Goal: Task Accomplishment & Management: Manage account settings

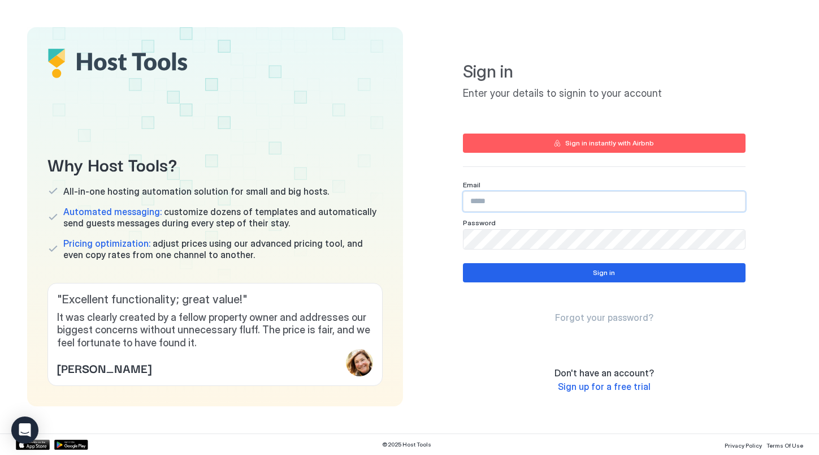
click at [570, 198] on input "Input Field" at bounding box center [605, 201] width 282 height 19
type input "*"
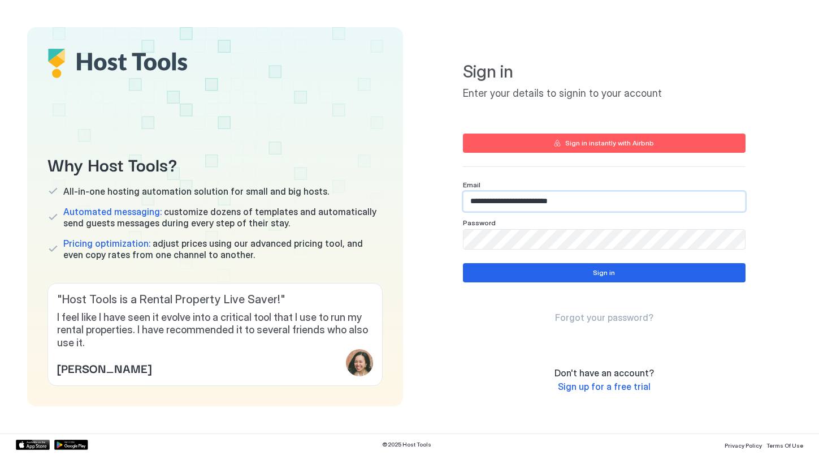
type input "**********"
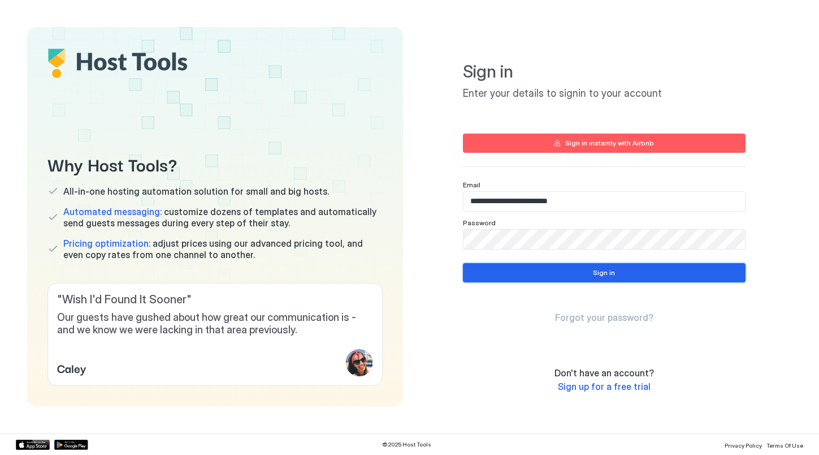
click at [615, 272] on button "Sign in" at bounding box center [604, 272] width 283 height 19
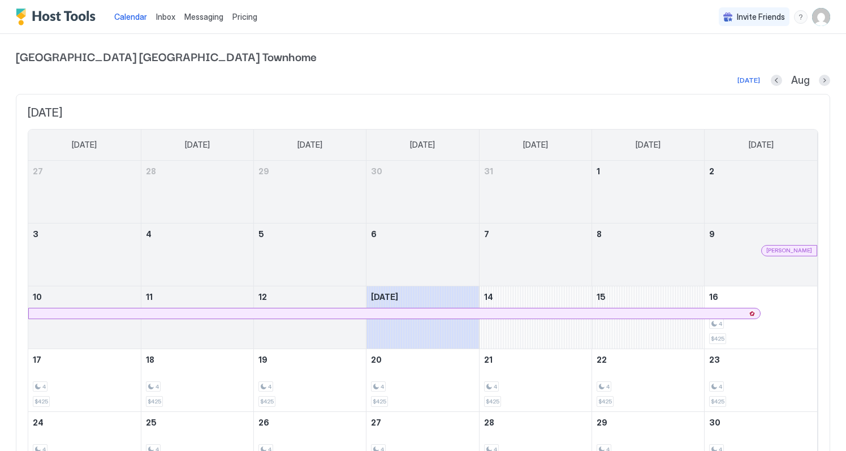
click at [160, 11] on link "Inbox" at bounding box center [165, 17] width 19 height 12
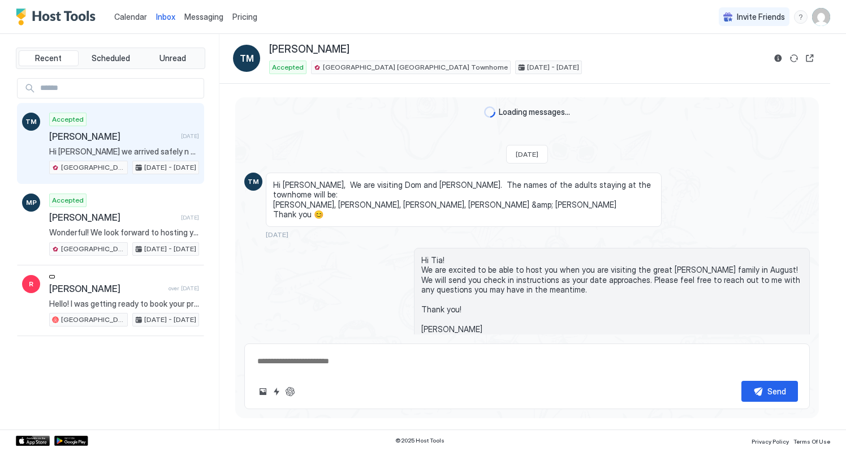
type textarea "*"
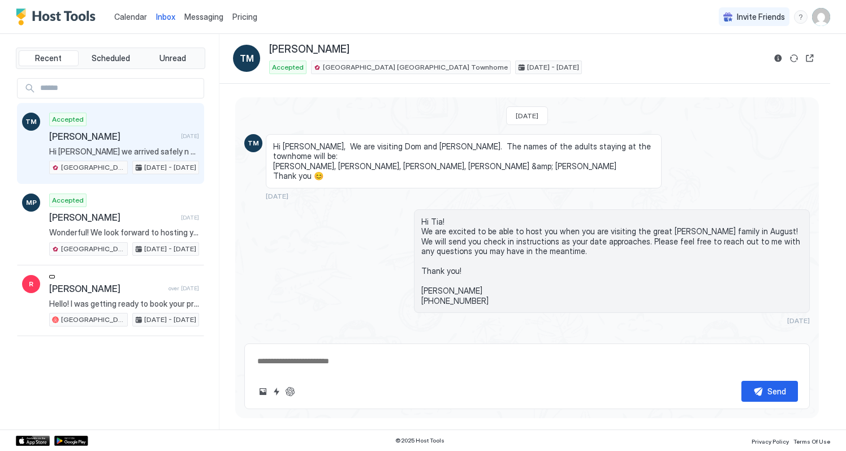
click at [245, 8] on div "Pricing" at bounding box center [245, 16] width 34 height 19
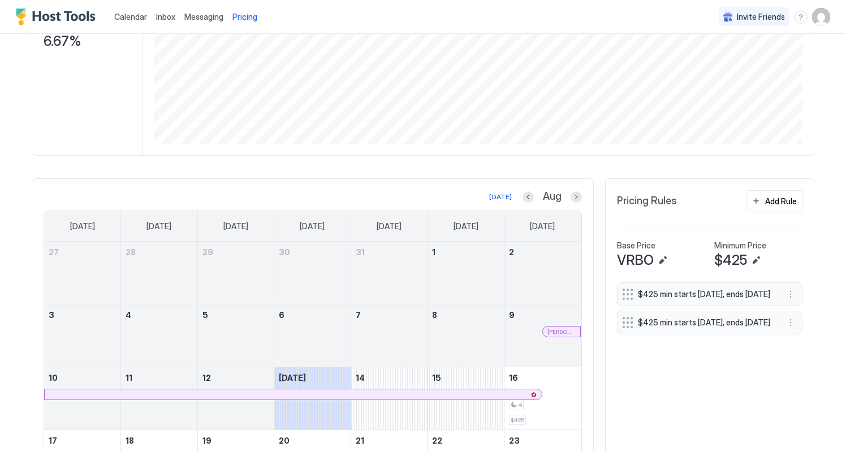
scroll to position [202, 0]
click at [627, 295] on div "$425 min starts [DATE], ends [DATE] $425 min starts [DATE], ends [DATE]" at bounding box center [709, 307] width 185 height 52
click at [794, 297] on button "More options" at bounding box center [791, 293] width 14 height 14
click at [760, 347] on span "Delete" at bounding box center [759, 348] width 21 height 8
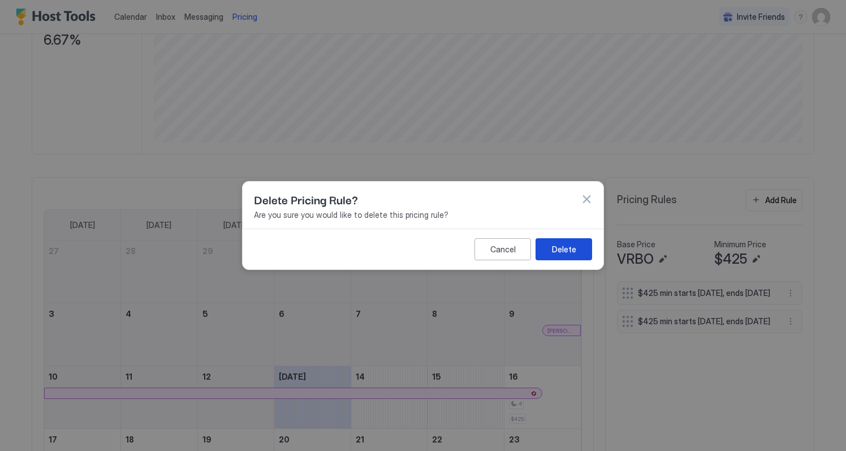
click at [578, 248] on button "Delete" at bounding box center [563, 249] width 57 height 22
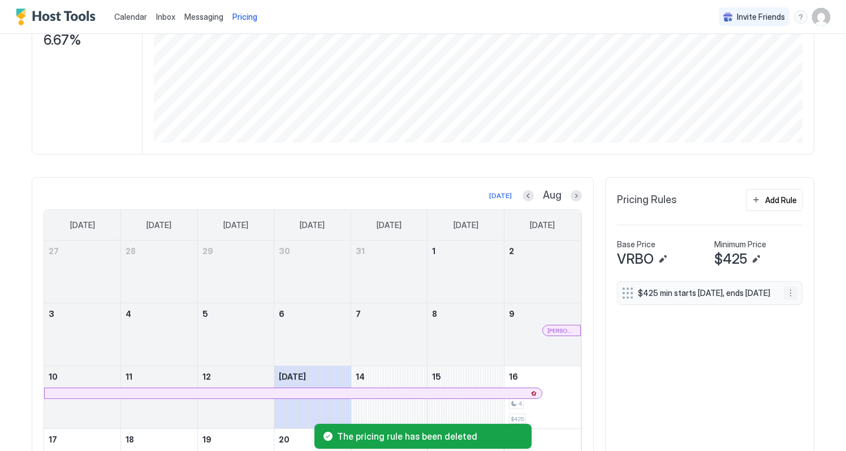
click at [789, 298] on button "More options" at bounding box center [791, 293] width 14 height 14
click at [772, 343] on div "Delete" at bounding box center [788, 348] width 113 height 18
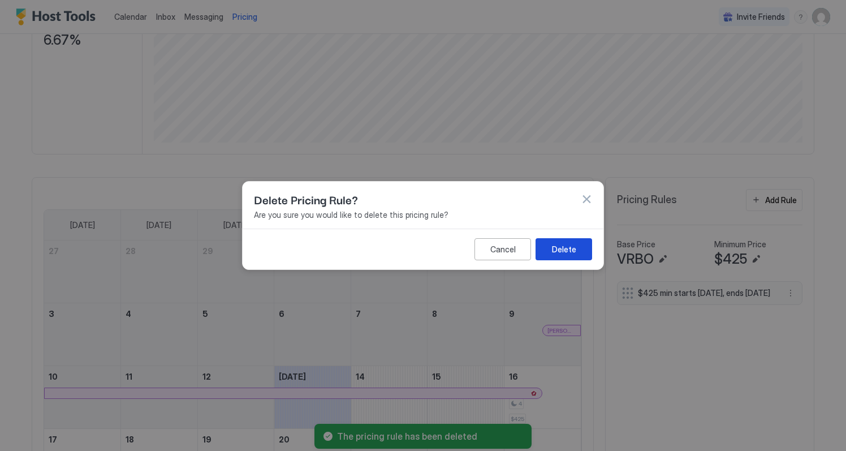
click at [574, 247] on div "Delete" at bounding box center [564, 249] width 24 height 12
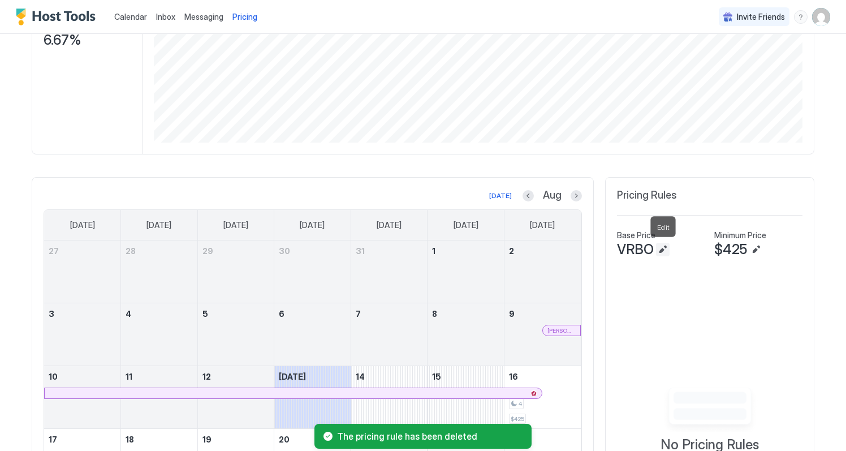
click at [663, 252] on button "Edit" at bounding box center [663, 250] width 14 height 14
type input "***"
type input "*"
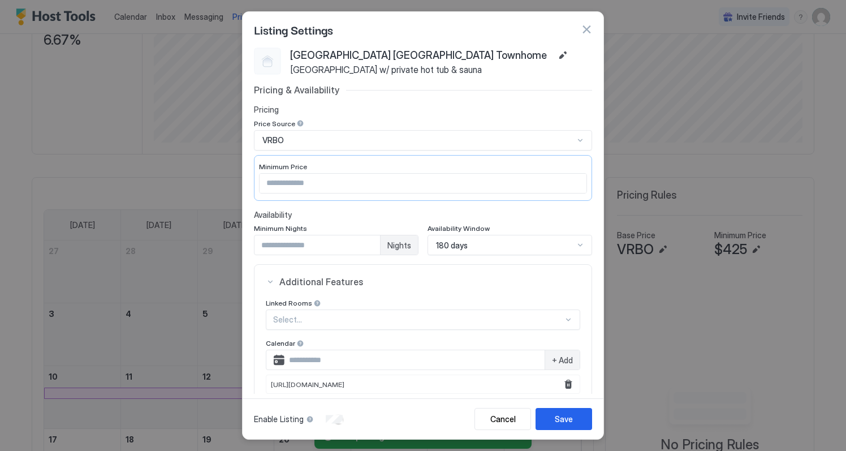
click at [666, 270] on div at bounding box center [423, 225] width 846 height 451
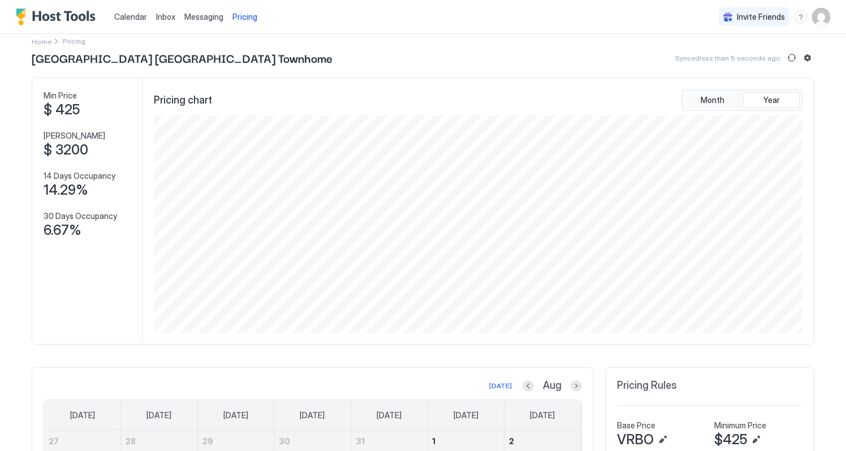
scroll to position [0, 0]
